Goal: Find contact information: Find contact information

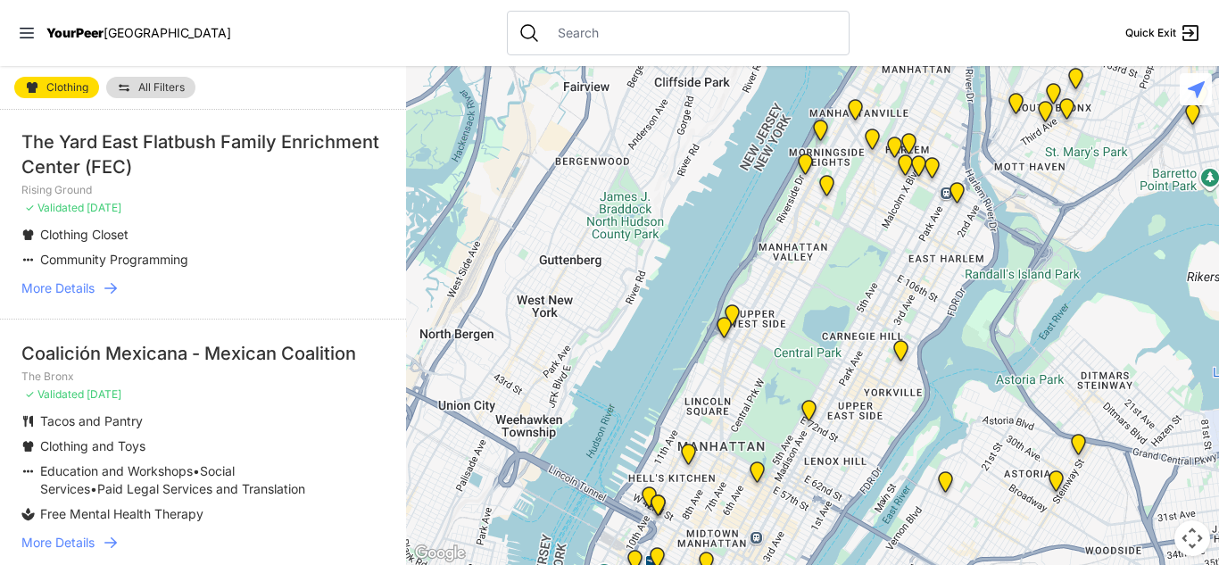
scroll to position [305, 0]
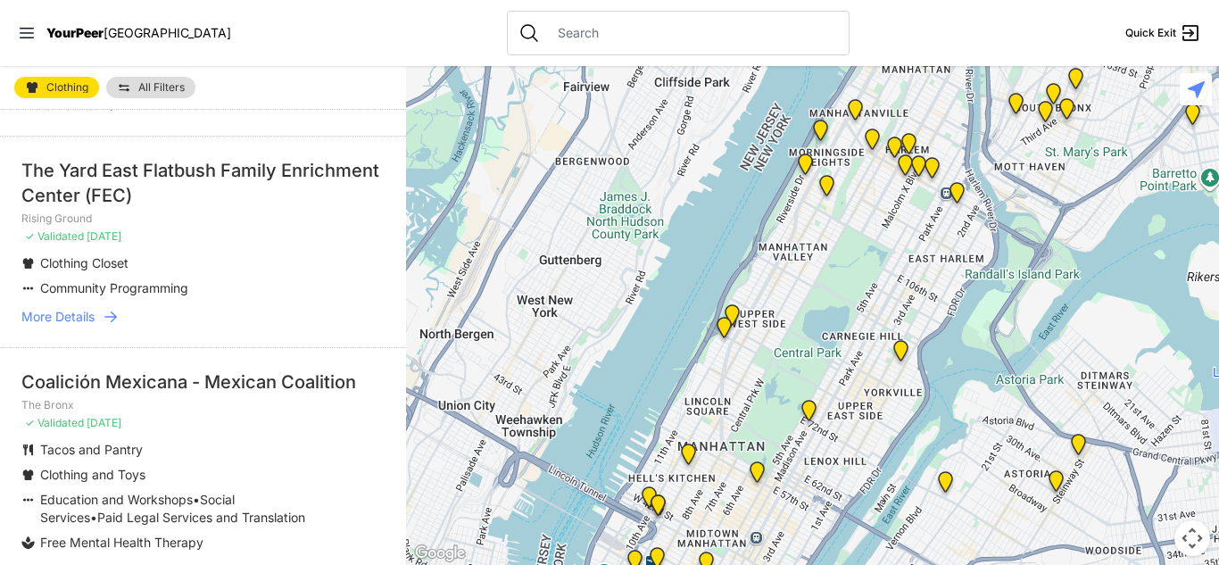
click at [79, 308] on span "More Details" at bounding box center [57, 317] width 73 height 18
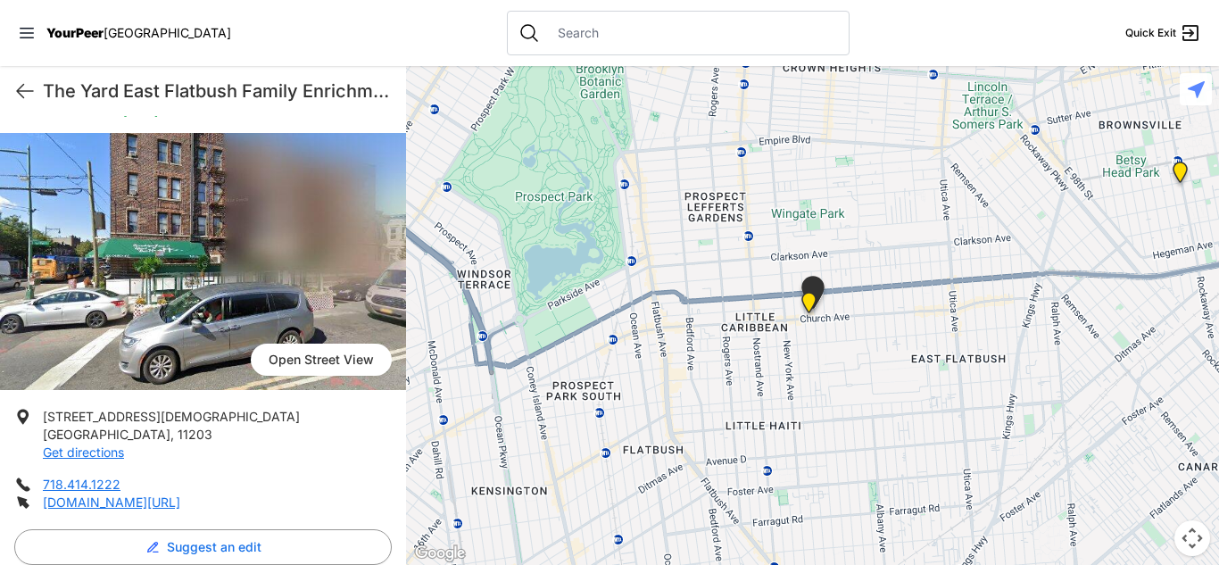
scroll to position [96, 0]
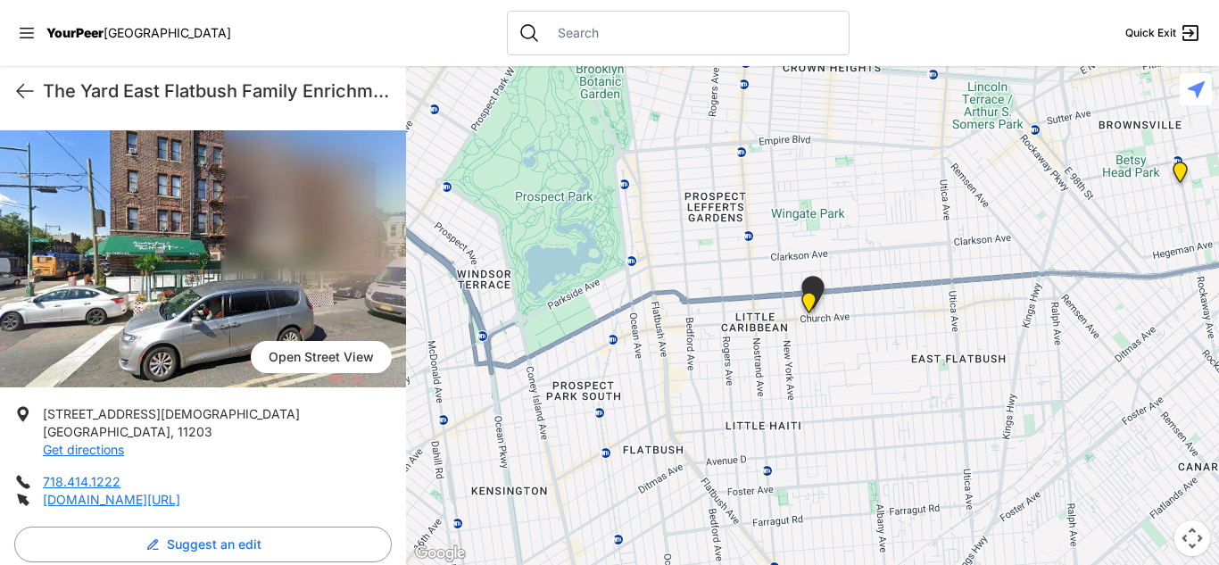
click at [55, 262] on img at bounding box center [203, 258] width 406 height 257
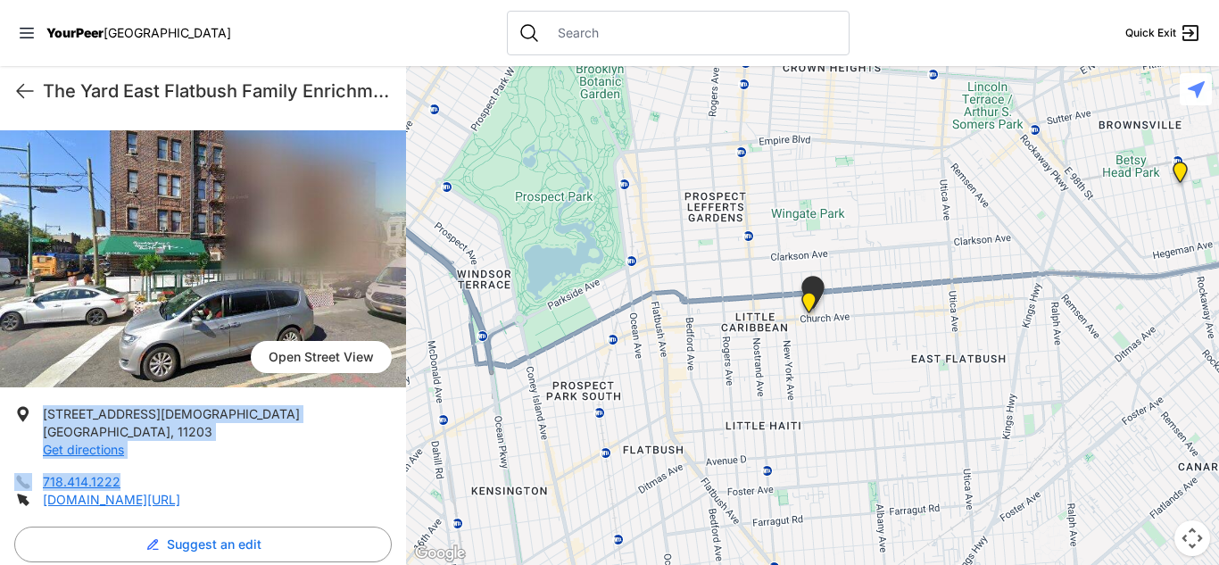
drag, startPoint x: 45, startPoint y: 409, endPoint x: 150, endPoint y: 476, distance: 124.8
click at [150, 476] on ul "[STREET_ADDRESS][DEMOGRAPHIC_DATA] Get directions 718.414.1222 [DOMAIN_NAME][UR…" at bounding box center [203, 457] width 378 height 104
click at [85, 419] on span "[STREET_ADDRESS][DEMOGRAPHIC_DATA]" at bounding box center [171, 413] width 257 height 15
drag, startPoint x: 43, startPoint y: 413, endPoint x: 139, endPoint y: 424, distance: 97.0
click at [139, 424] on p "[STREET_ADDRESS][DEMOGRAPHIC_DATA] Get directions" at bounding box center [171, 432] width 257 height 54
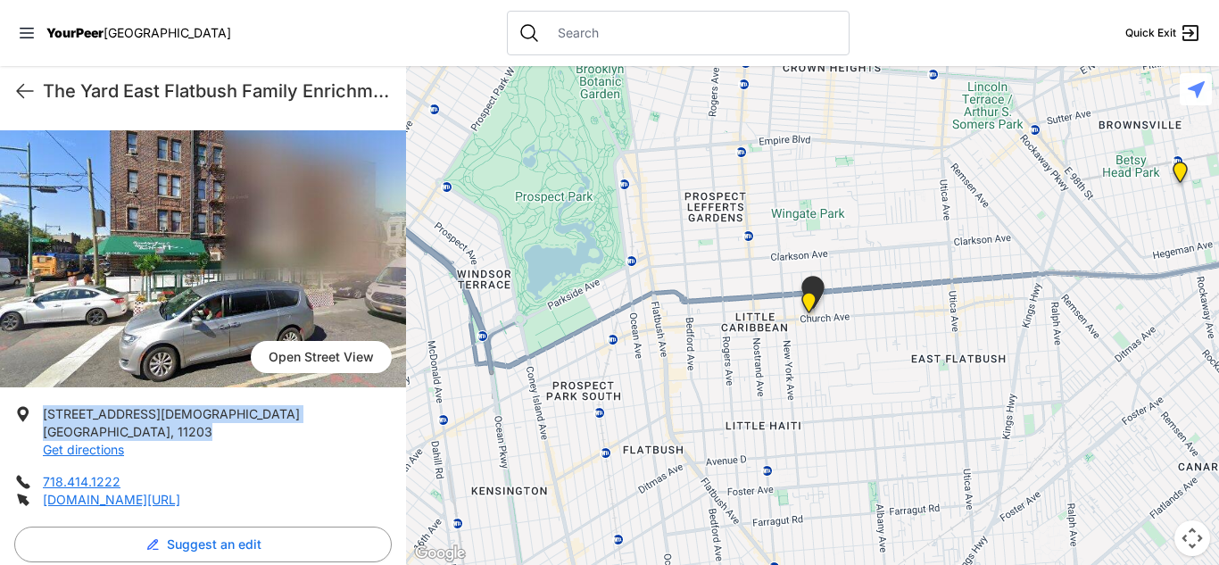
copy p "[STREET_ADDRESS][DEMOGRAPHIC_DATA]"
select select "recentlyUpdated"
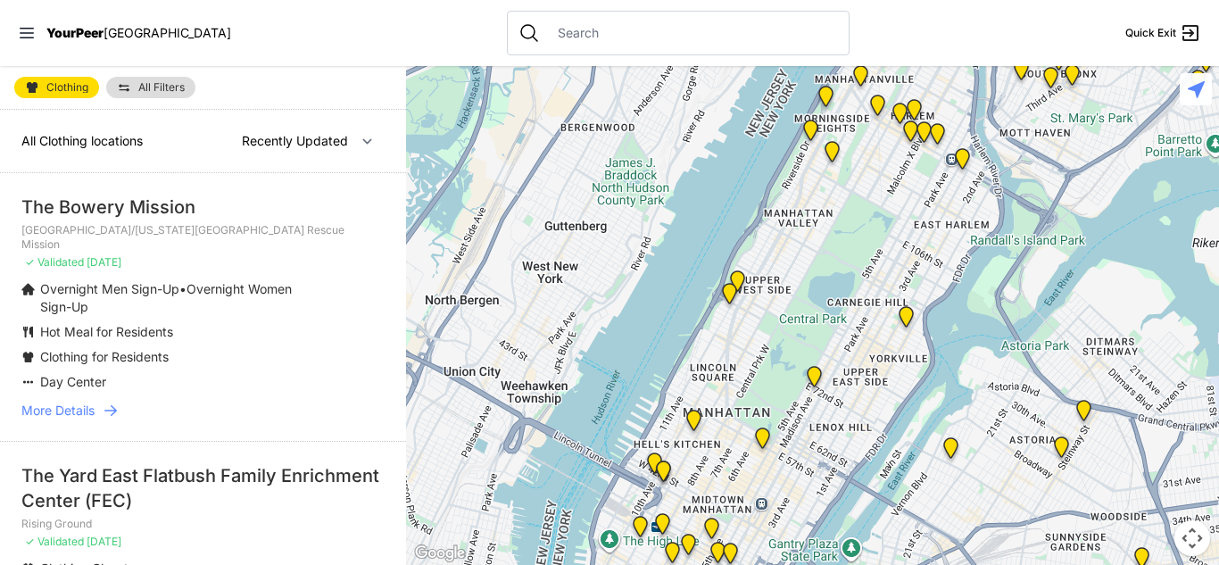
drag, startPoint x: 24, startPoint y: 454, endPoint x: 137, endPoint y: 483, distance: 116.9
click at [137, 483] on div "The Yard East Flatbush Family Enrichment Center (FEC)" at bounding box center [202, 488] width 363 height 50
copy div "The Yard East Flatbush Family Enrichment Center (FEC)"
click at [104, 470] on div "The Yard East Flatbush Family Enrichment Center (FEC)" at bounding box center [202, 488] width 363 height 50
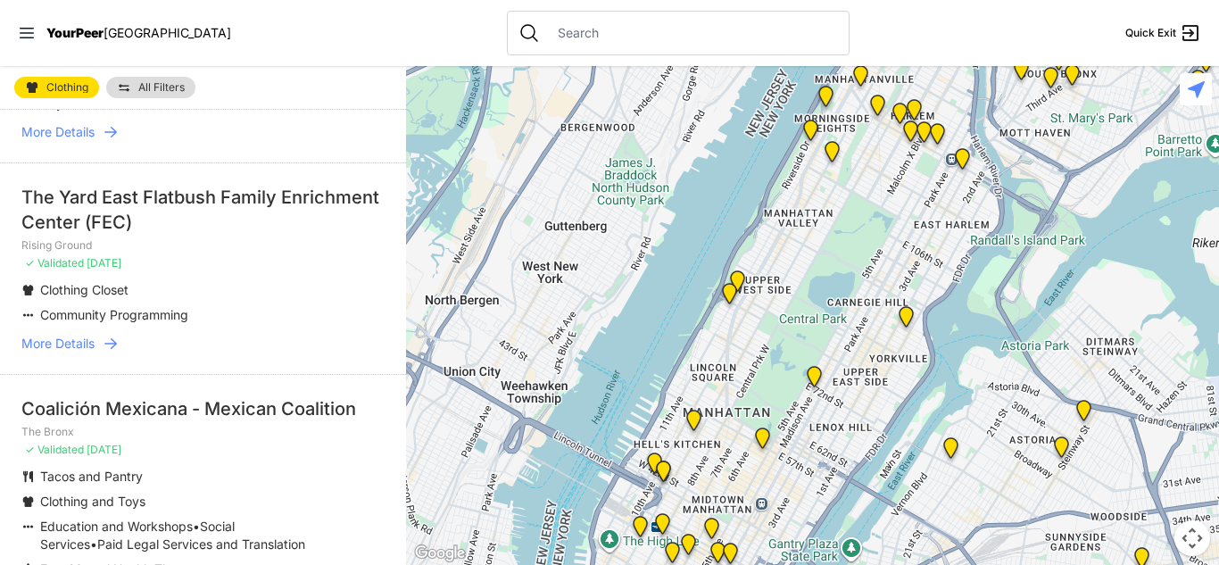
scroll to position [249, 0]
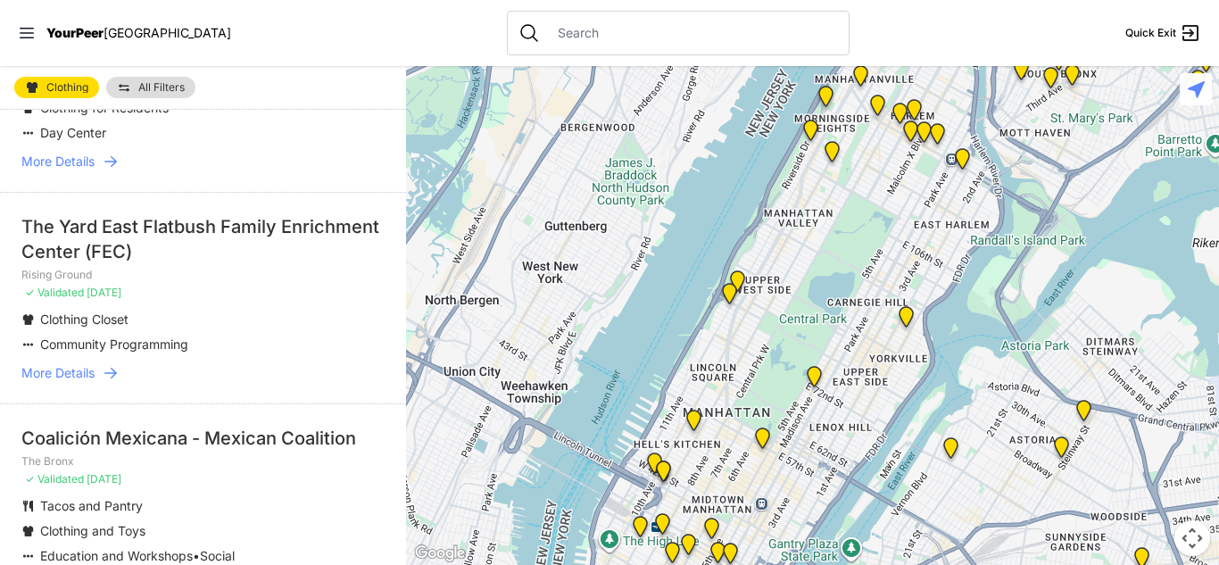
click at [66, 364] on span "More Details" at bounding box center [57, 373] width 73 height 18
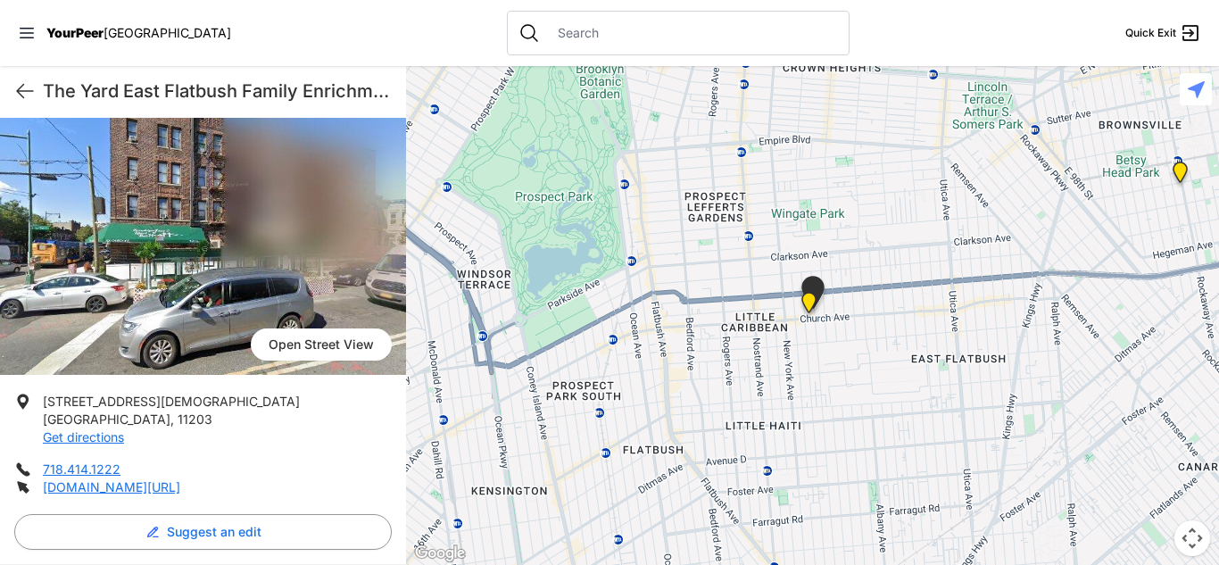
scroll to position [110, 0]
drag, startPoint x: 41, startPoint y: 467, endPoint x: 125, endPoint y: 457, distance: 84.5
click at [125, 457] on ul "[STREET_ADDRESS][DEMOGRAPHIC_DATA] Get directions 718.414.1222 [DOMAIN_NAME][UR…" at bounding box center [203, 444] width 378 height 104
copy link "718.414.1222"
select select "recentlyUpdated"
